Goal: Task Accomplishment & Management: Use online tool/utility

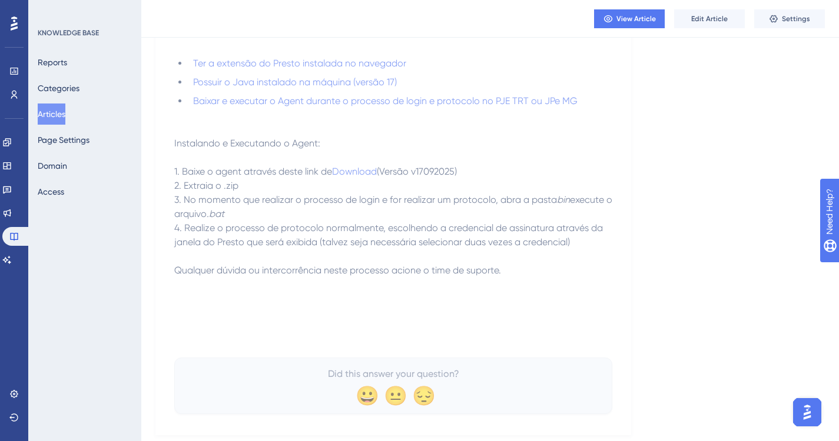
scroll to position [246, 0]
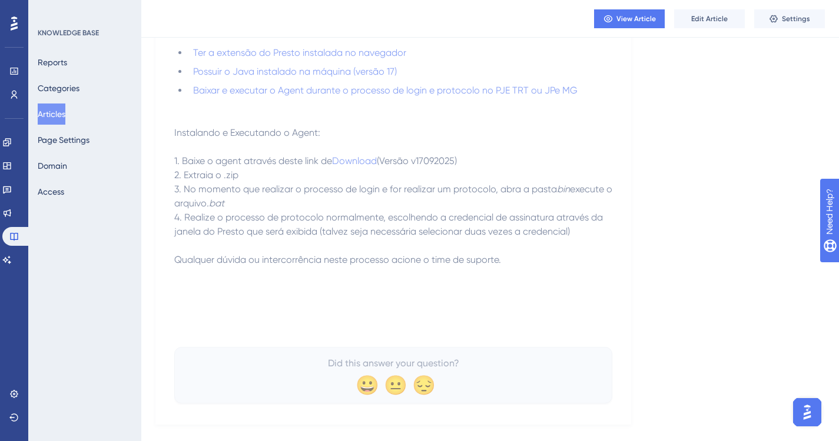
click at [448, 141] on p at bounding box center [393, 147] width 438 height 14
click at [701, 24] on button "Edit Article" at bounding box center [709, 18] width 71 height 19
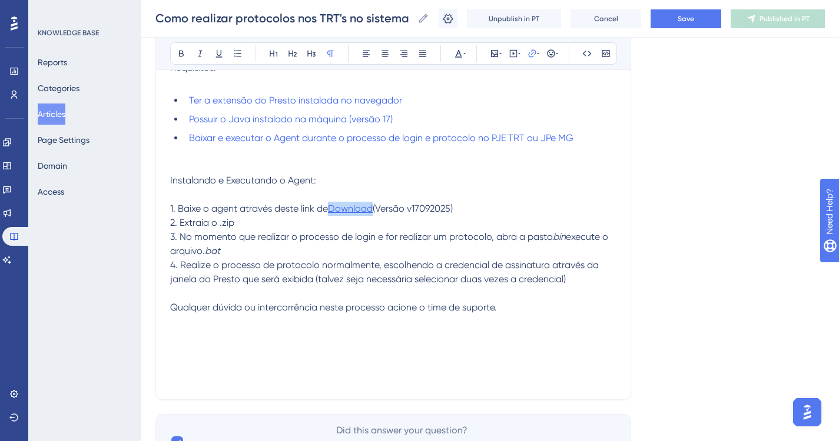
drag, startPoint x: 328, startPoint y: 207, endPoint x: 375, endPoint y: 207, distance: 47.1
click at [375, 207] on p "1. Baixe o agent através deste link de Download (Versão v17092025)" at bounding box center [393, 209] width 446 height 14
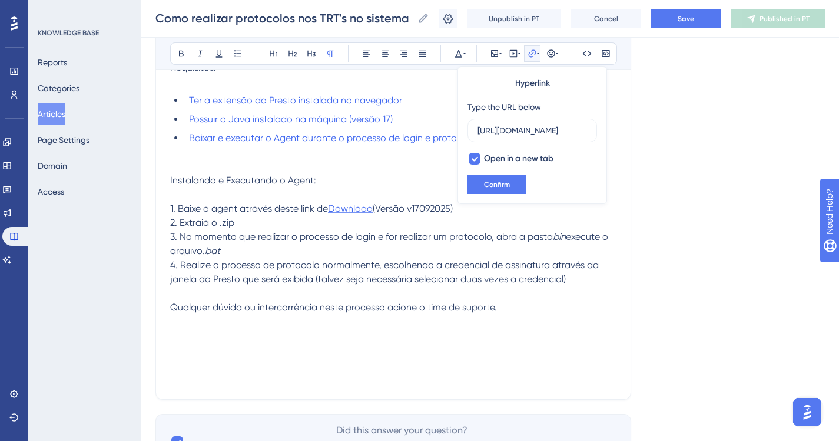
scroll to position [0, 266]
click at [523, 132] on input "[URL][DOMAIN_NAME]" at bounding box center [531, 130] width 109 height 13
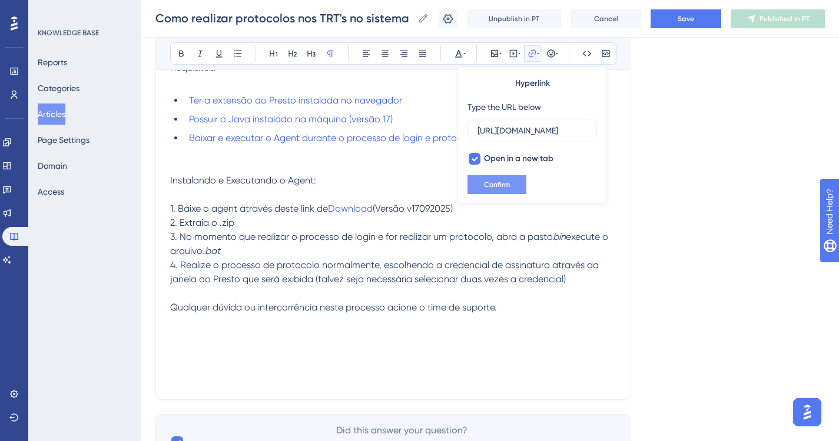
type input "[URL][DOMAIN_NAME]"
click at [509, 185] on span "Confirm" at bounding box center [497, 184] width 26 height 9
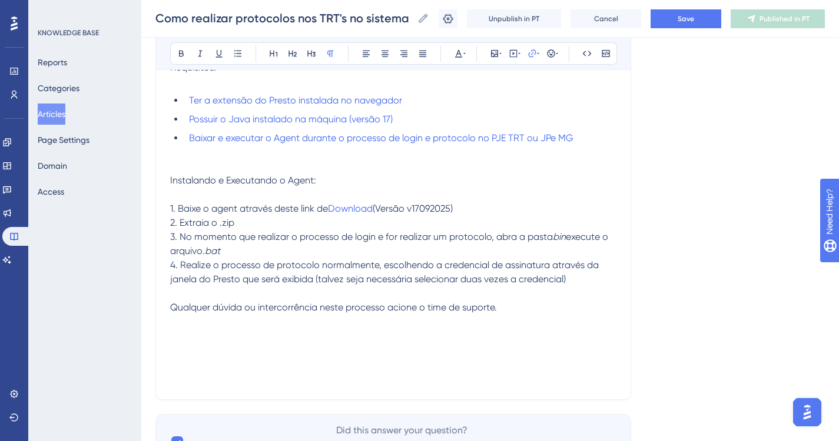
click at [515, 197] on p at bounding box center [393, 195] width 446 height 14
drag, startPoint x: 413, startPoint y: 208, endPoint x: 456, endPoint y: 206, distance: 42.4
click at [453, 206] on span "(Versão v17092025)" at bounding box center [413, 208] width 80 height 11
click at [480, 209] on p "1. Baixe o agent através deste link de Download (Versão V 1.0)" at bounding box center [393, 209] width 446 height 14
click at [431, 214] on p "1. Baixe o agent através deste link de Download (Versão V 1.0)" at bounding box center [393, 209] width 446 height 14
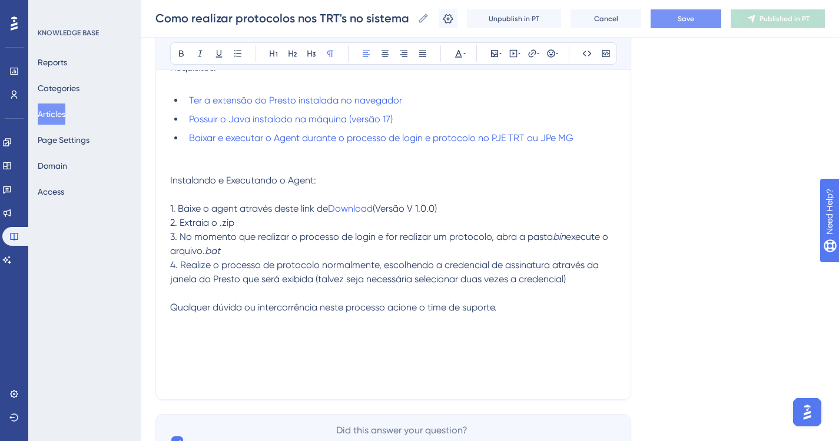
click at [674, 26] on button "Save" at bounding box center [685, 18] width 71 height 19
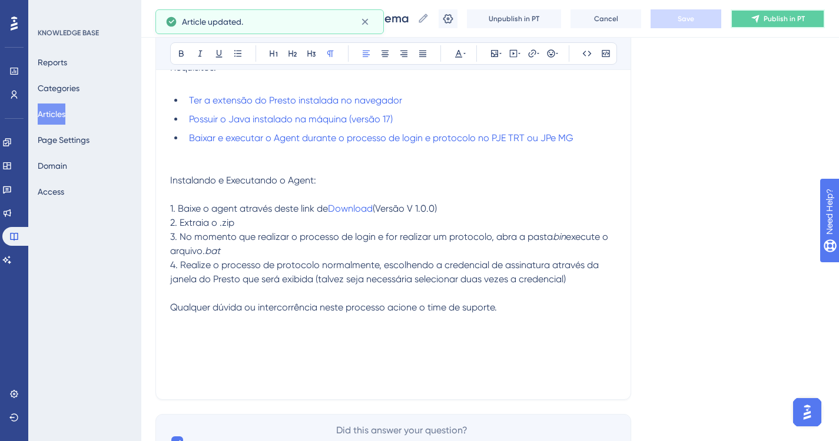
click at [777, 21] on span "Publish in PT" at bounding box center [783, 18] width 41 height 9
